Goal: Obtain resource: Download file/media

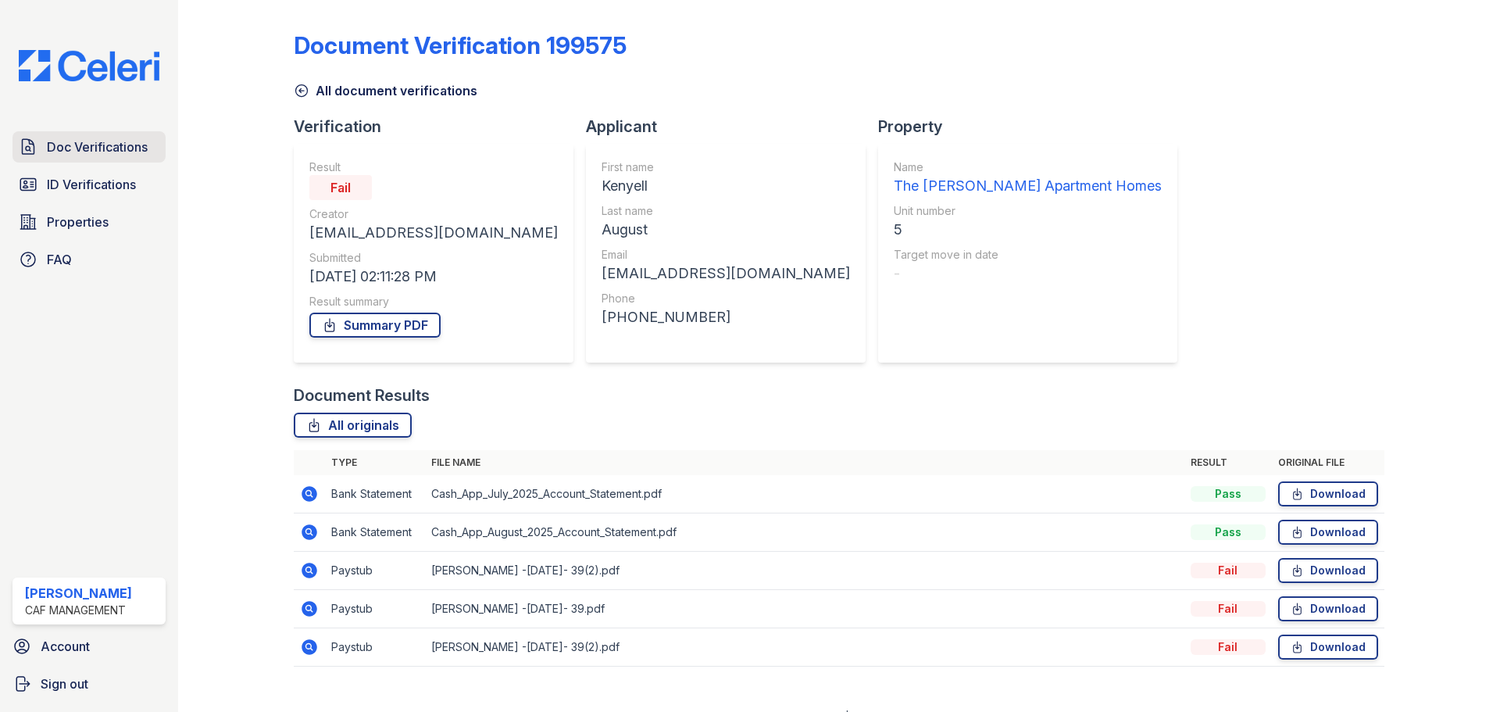
click at [68, 145] on span "Doc Verifications" at bounding box center [97, 146] width 101 height 19
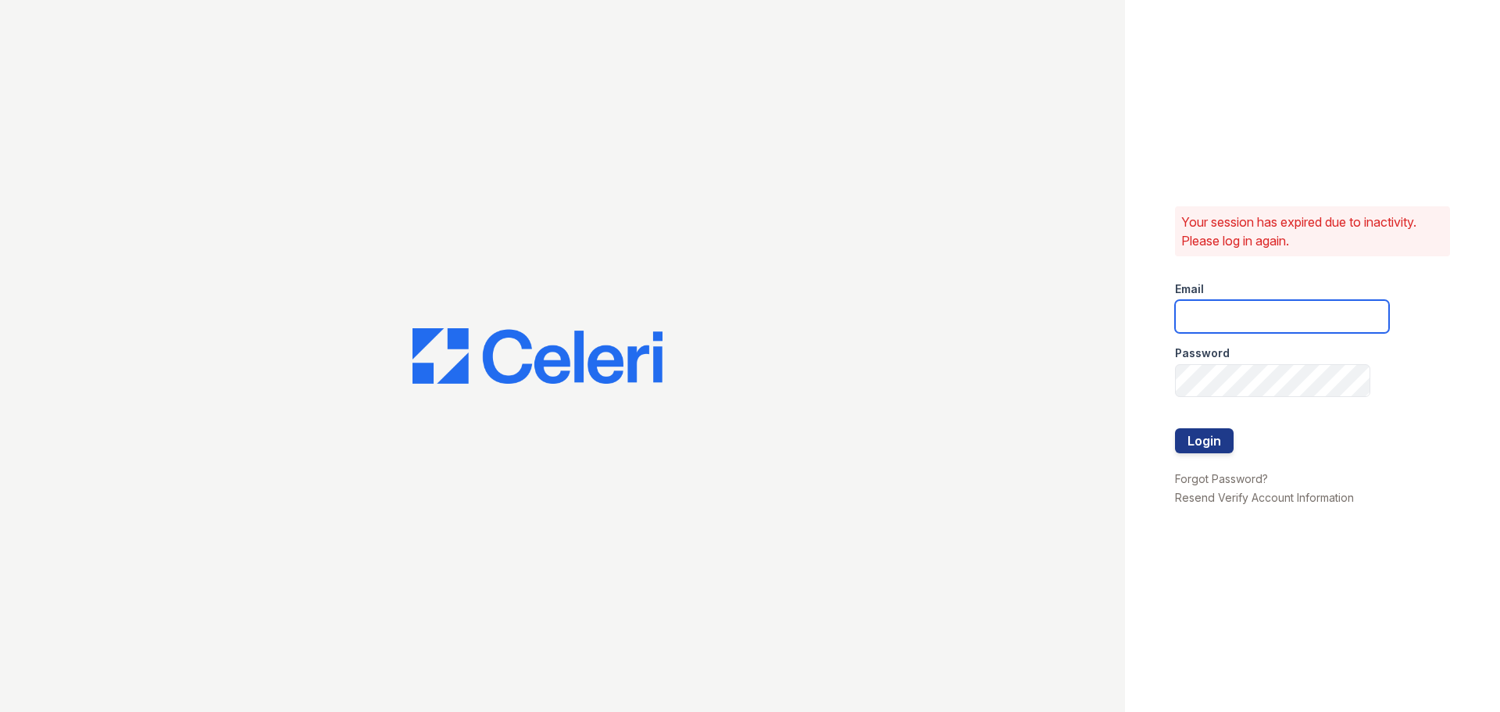
type input "mason.pm@cafmanagement.com"
click at [1209, 430] on button "Login" at bounding box center [1204, 440] width 59 height 25
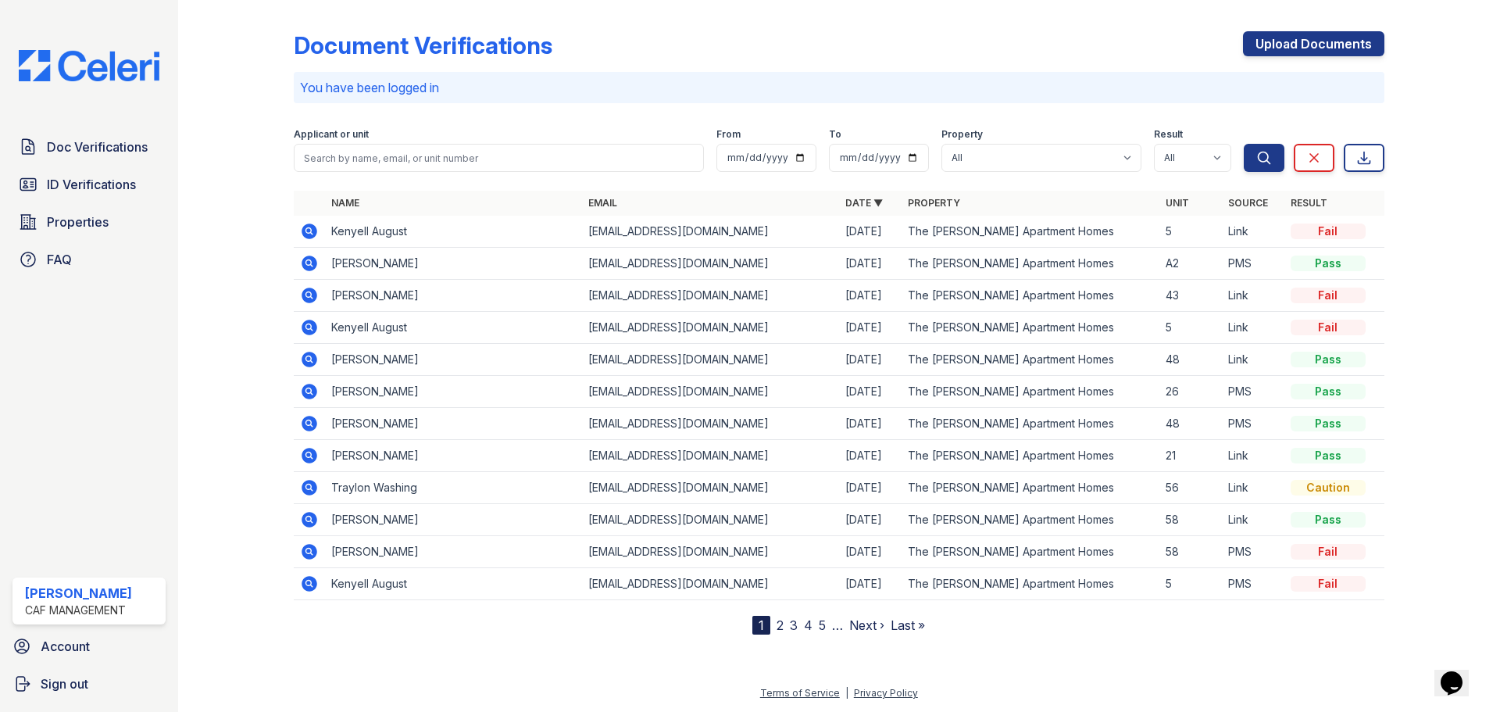
click at [302, 518] on icon at bounding box center [309, 519] width 19 height 19
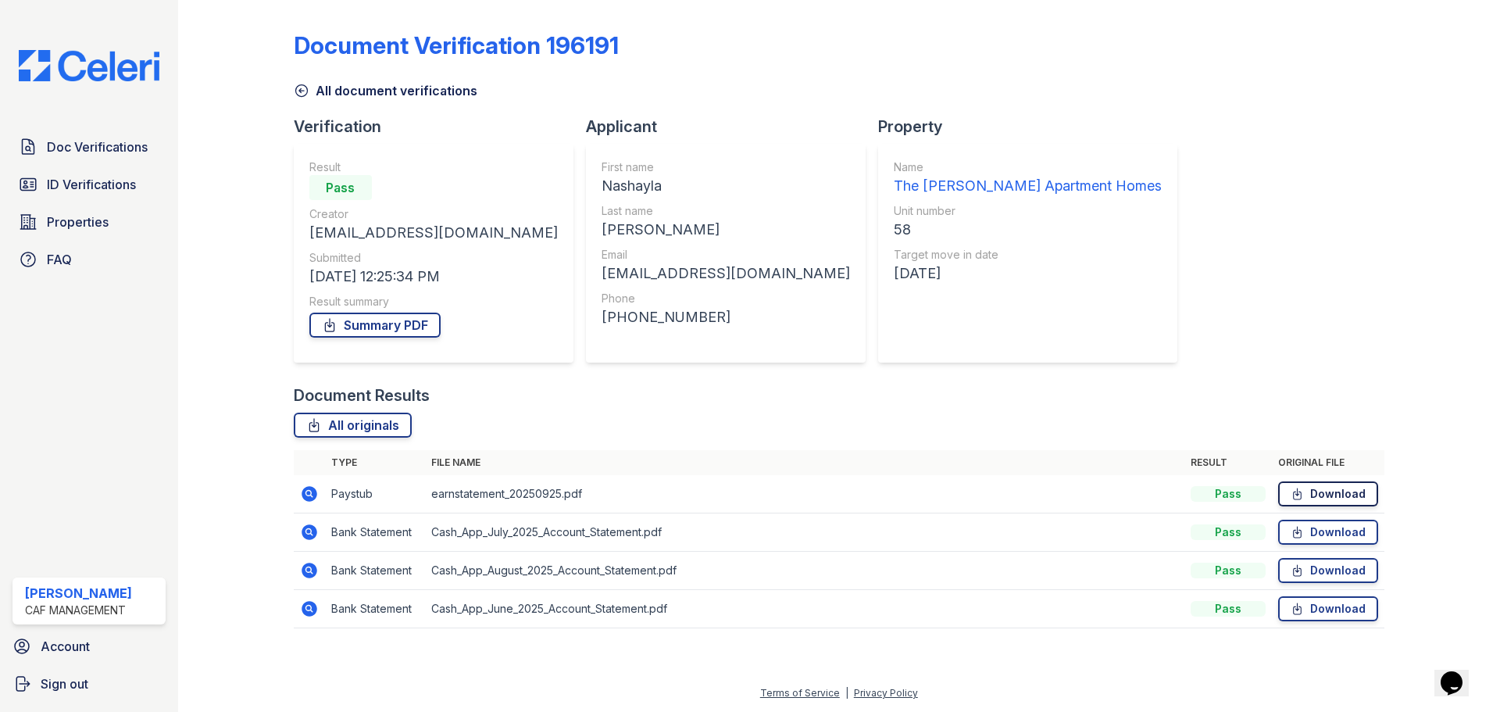
click at [1311, 496] on link "Download" at bounding box center [1328, 493] width 100 height 25
click at [105, 185] on span "ID Verifications" at bounding box center [91, 184] width 89 height 19
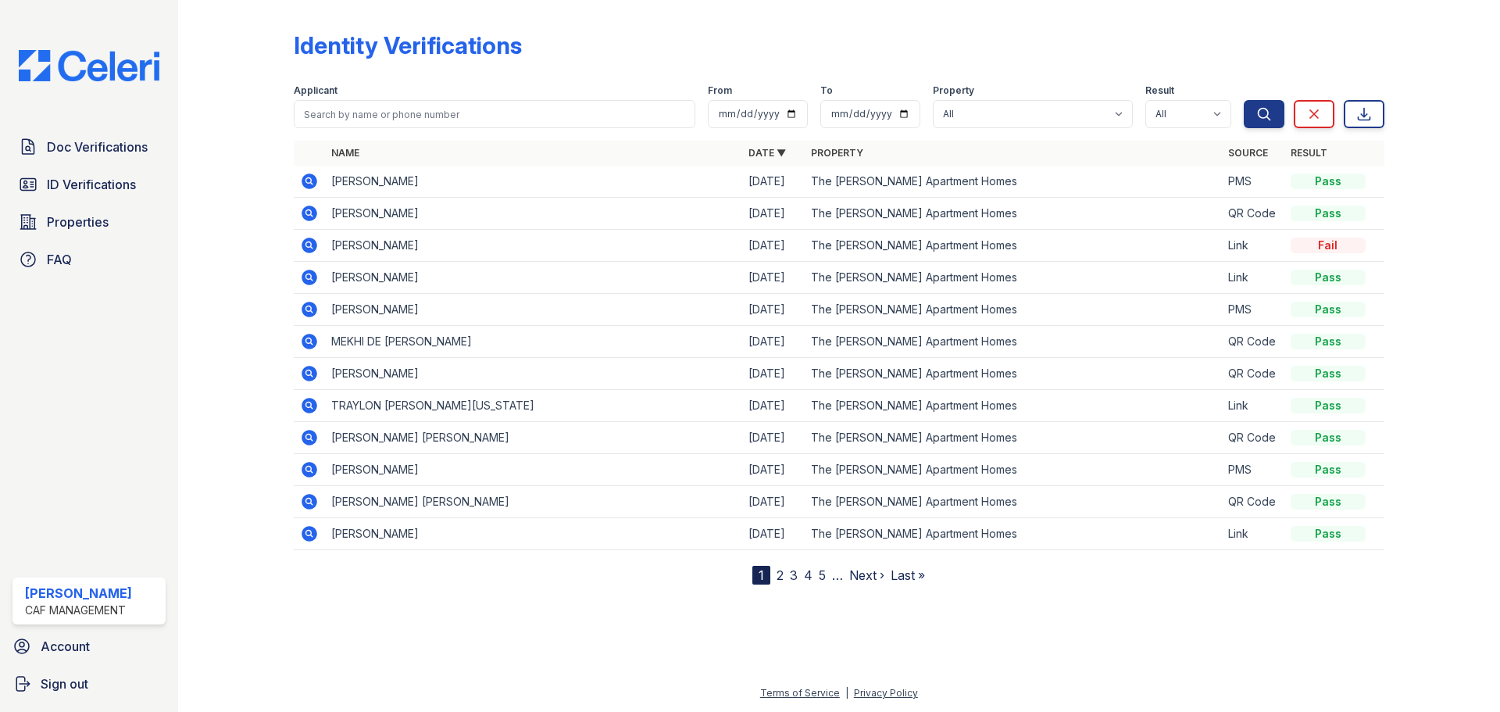
click at [305, 405] on icon at bounding box center [309, 405] width 19 height 19
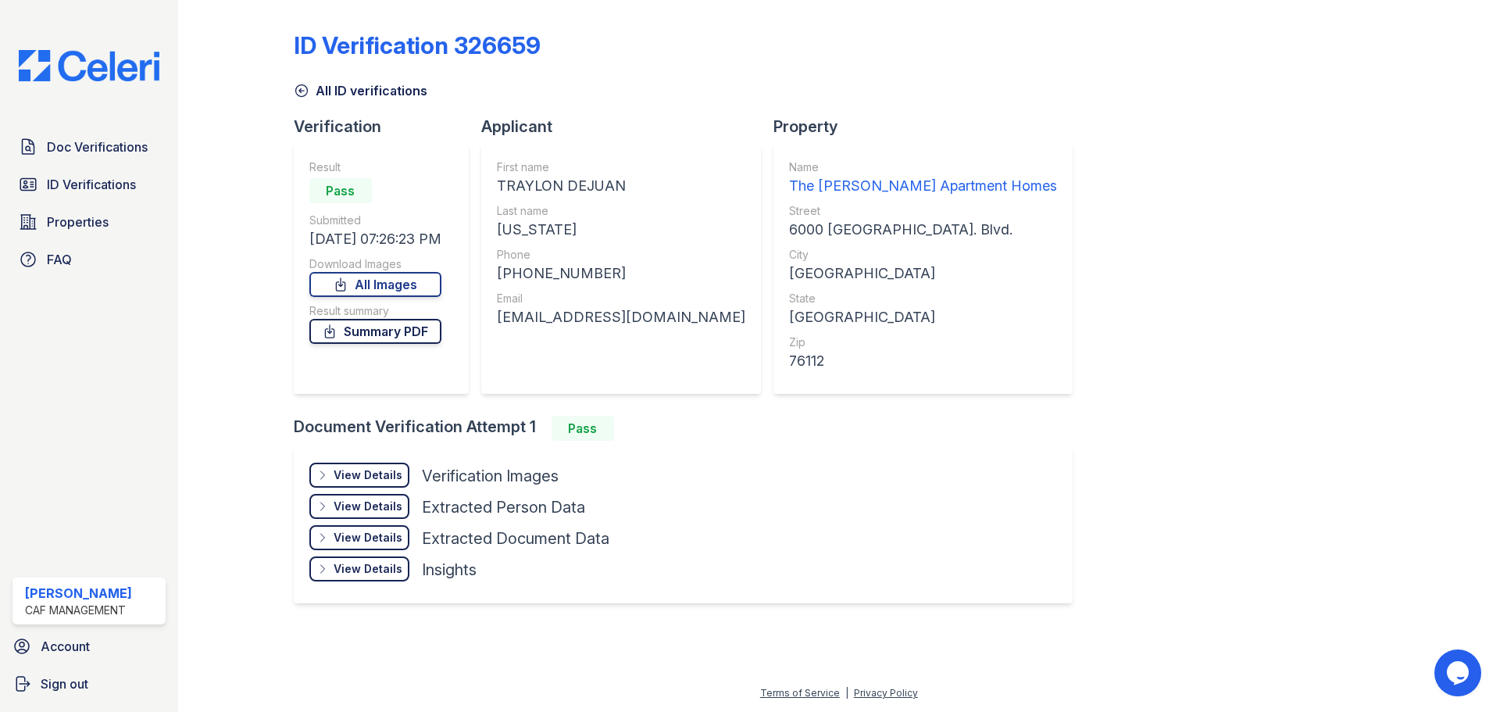
click at [414, 335] on link "Summary PDF" at bounding box center [375, 331] width 132 height 25
click at [87, 146] on span "Doc Verifications" at bounding box center [97, 146] width 101 height 19
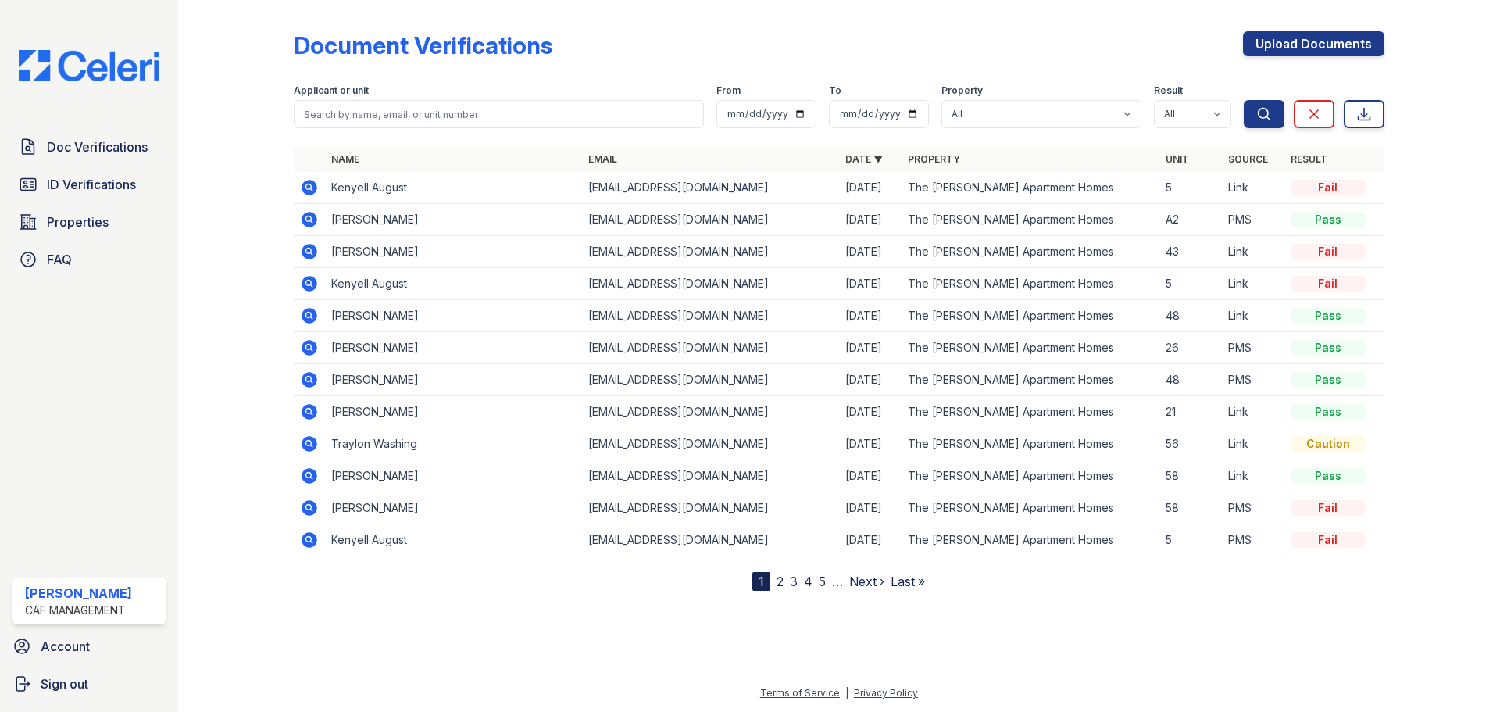
click at [307, 444] on icon at bounding box center [308, 443] width 4 height 4
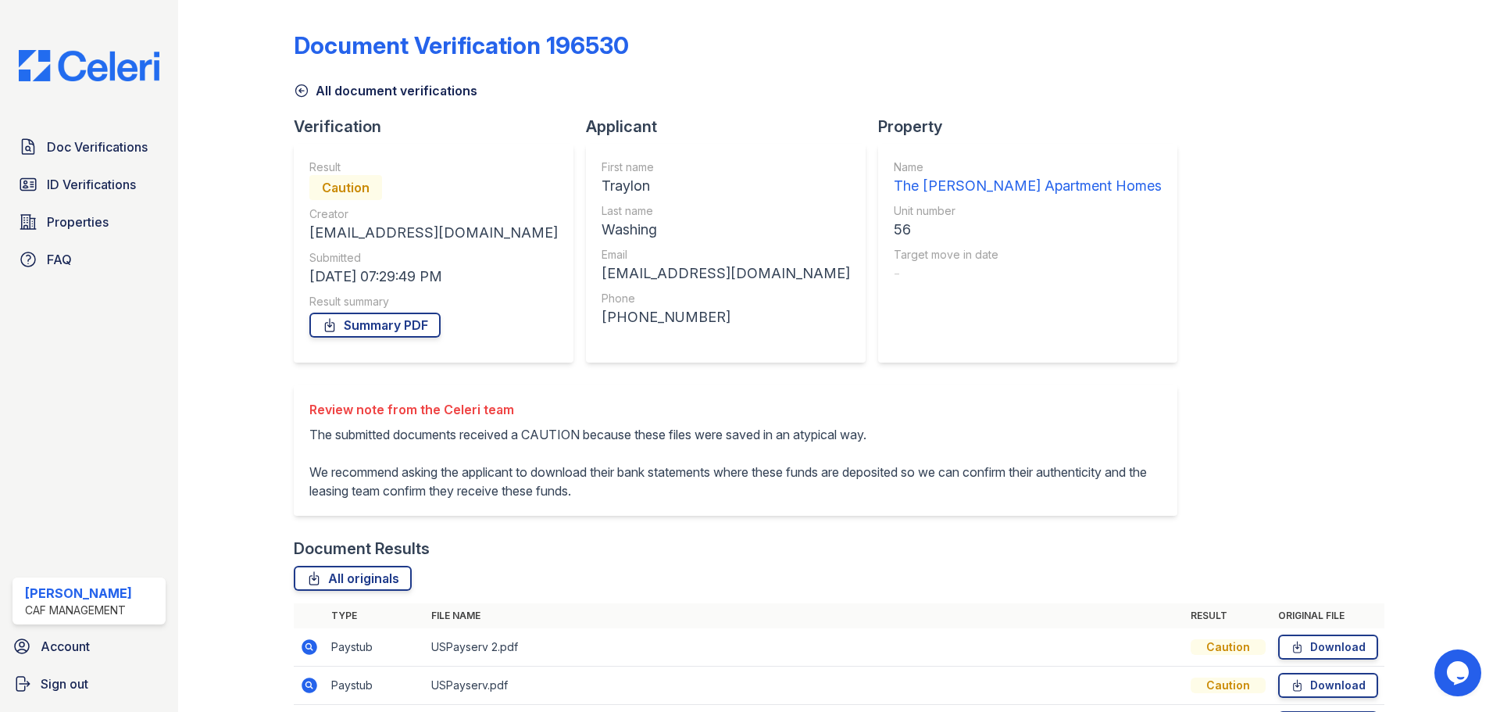
click at [1202, 387] on div "Document Verification 196530 All document verifications Verification Result Cau…" at bounding box center [839, 401] width 1091 height 791
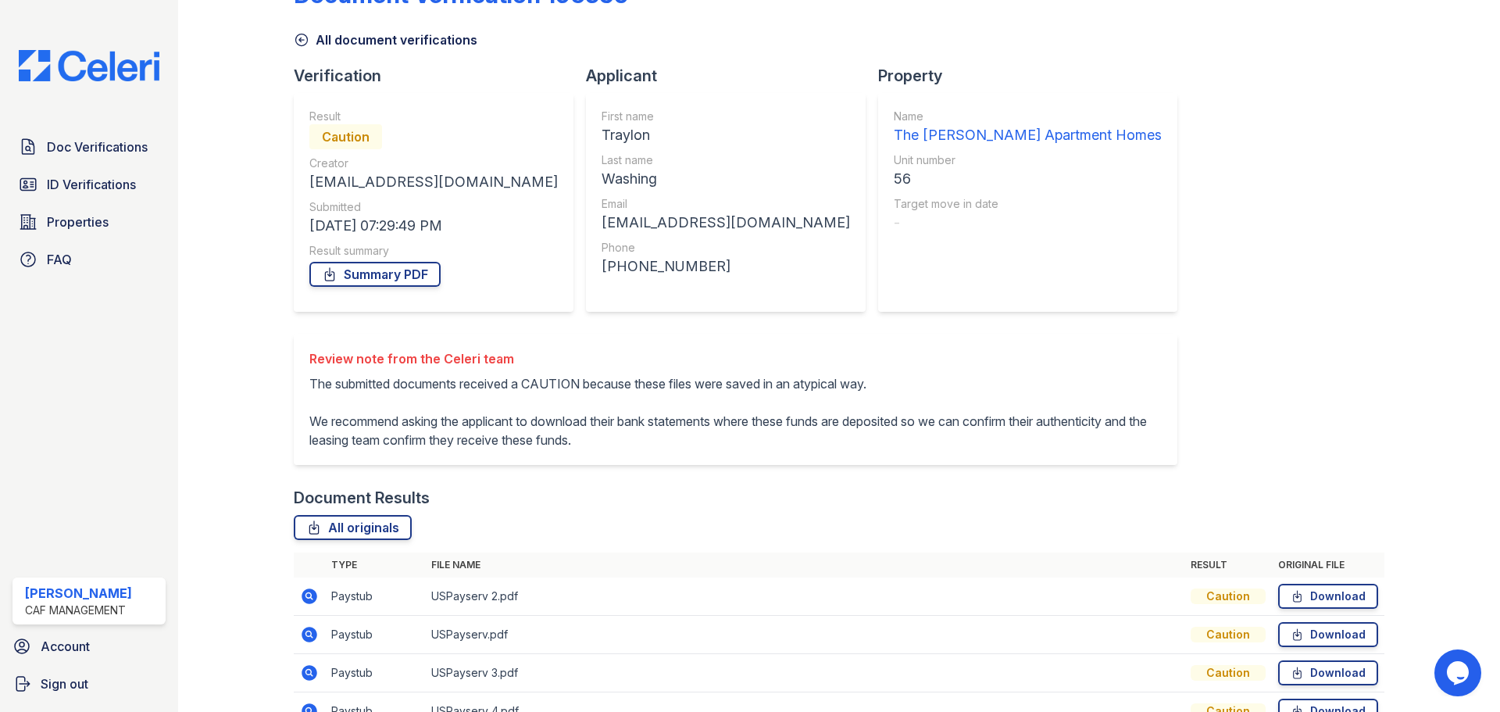
scroll to position [138, 0]
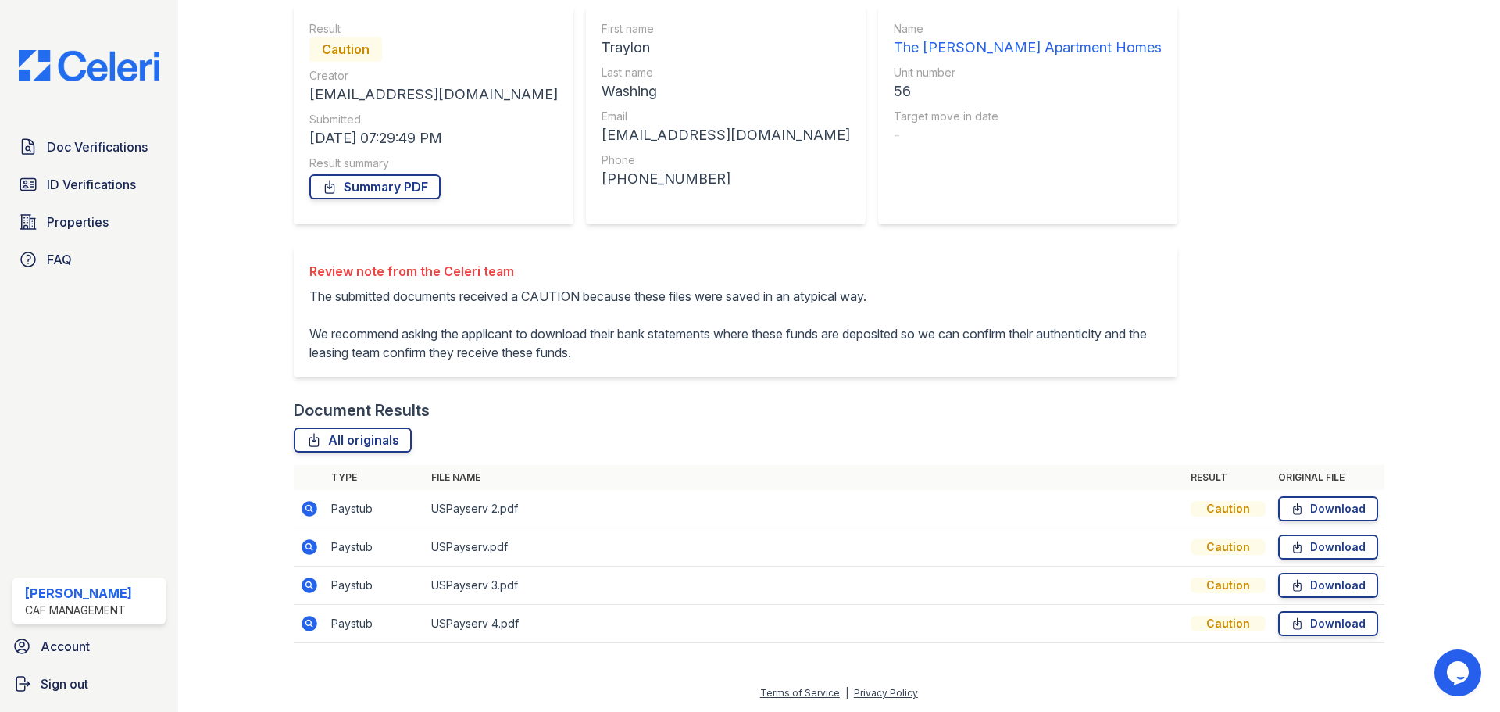
click at [307, 627] on icon at bounding box center [310, 624] width 16 height 16
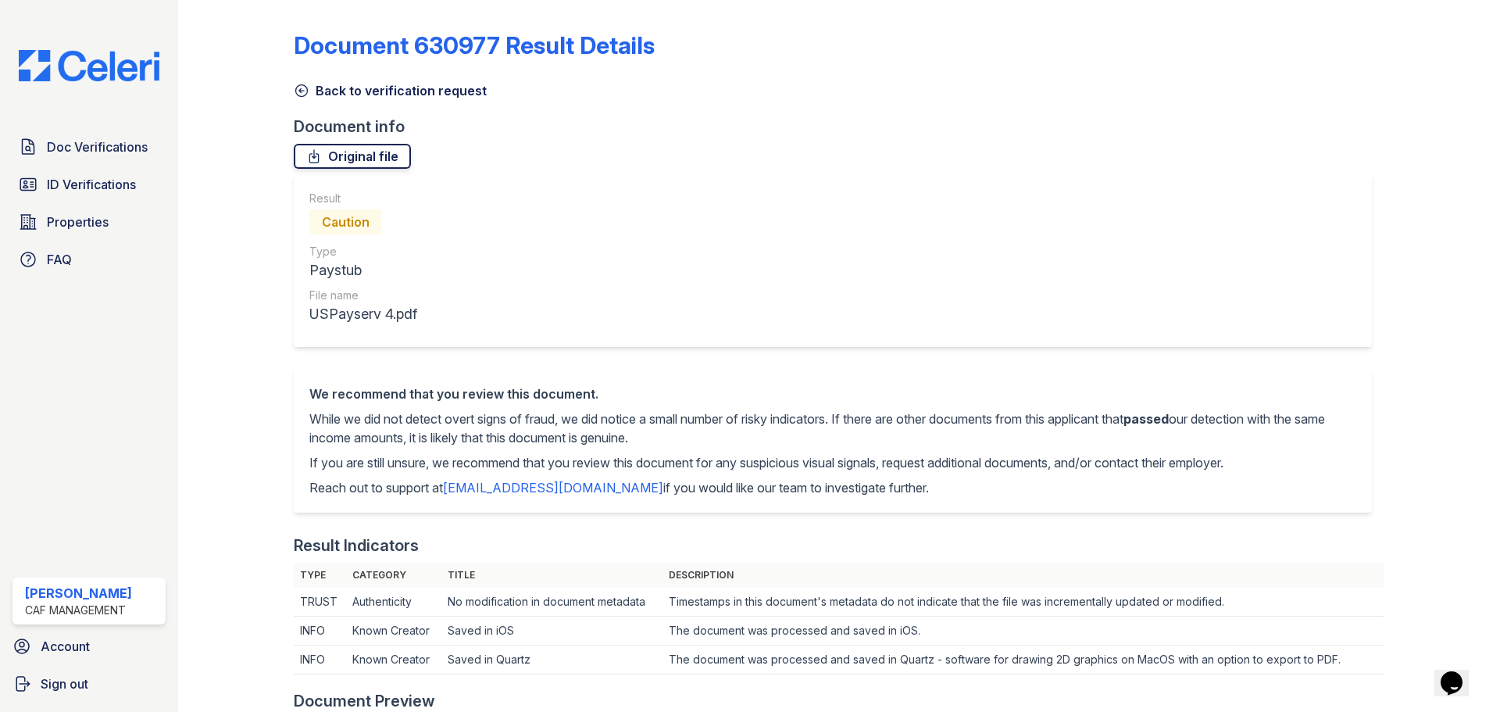
click at [330, 164] on link "Original file" at bounding box center [352, 156] width 117 height 25
click at [304, 94] on icon at bounding box center [302, 91] width 16 height 16
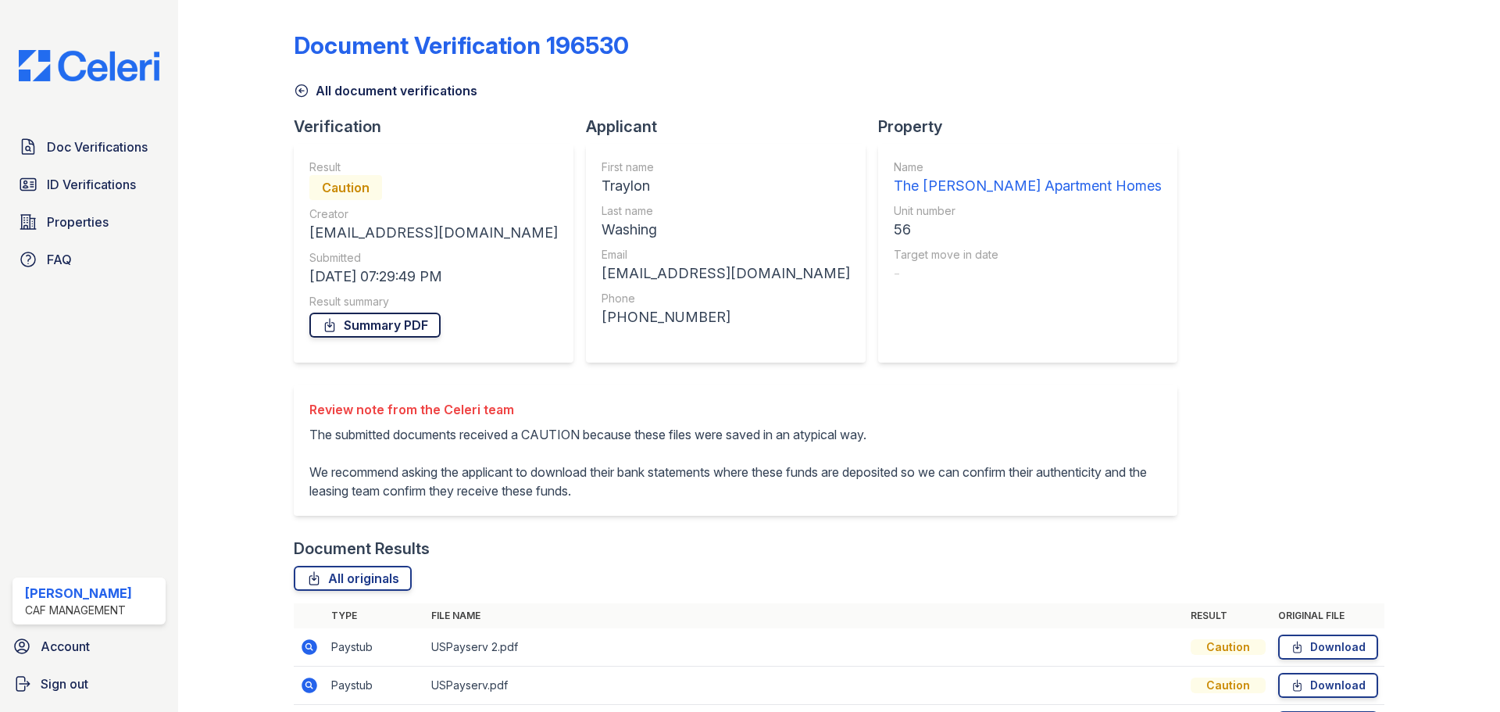
click at [356, 333] on link "Summary PDF" at bounding box center [374, 324] width 131 height 25
